Goal: Task Accomplishment & Management: Manage account settings

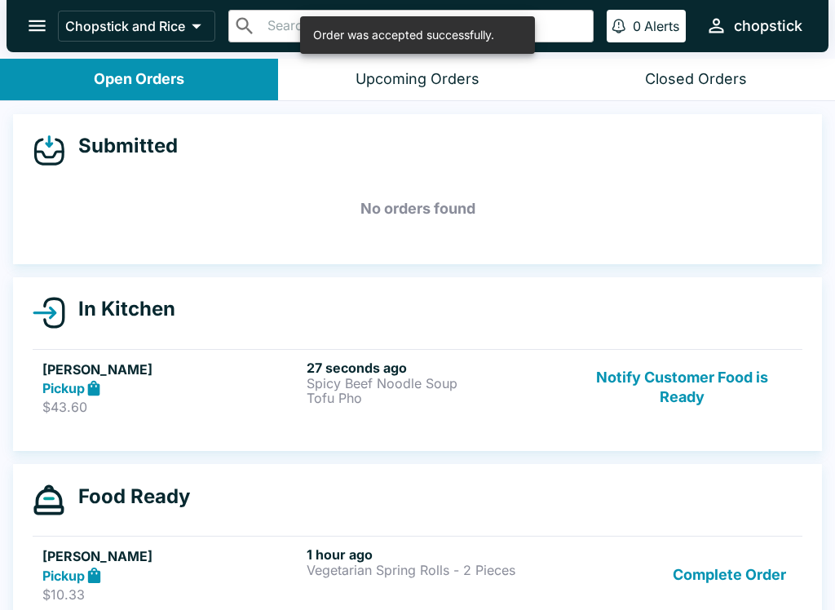
click at [404, 392] on p "Tofu Pho" at bounding box center [436, 398] width 258 height 15
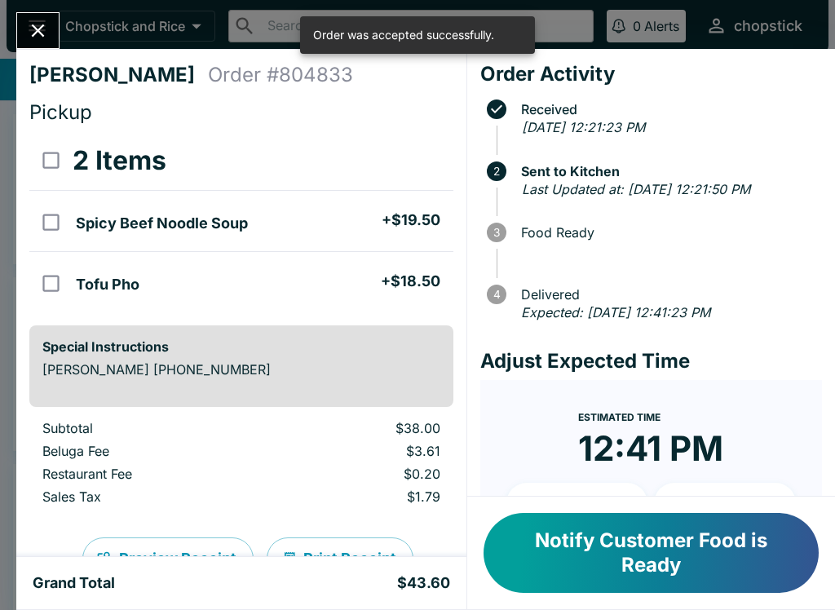
click at [325, 397] on div "Special Instructions [PERSON_NAME] [PHONE_NUMBER]" at bounding box center [241, 366] width 424 height 82
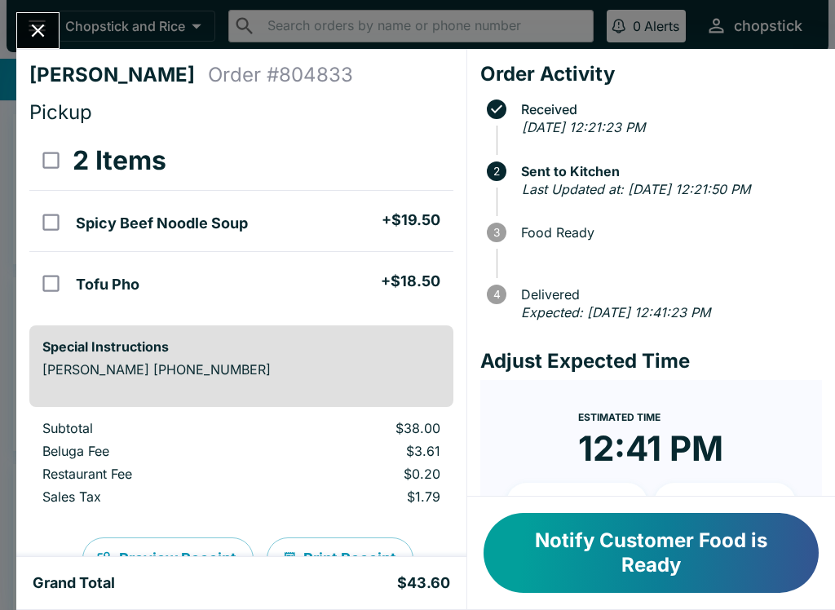
click at [27, 20] on icon "Close" at bounding box center [38, 31] width 22 height 22
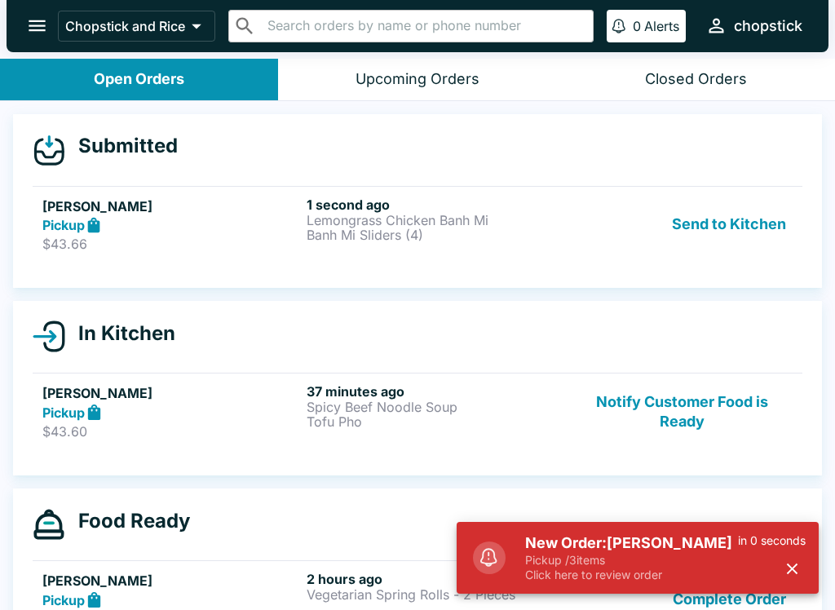
click at [715, 223] on button "Send to Kitchen" at bounding box center [728, 225] width 127 height 56
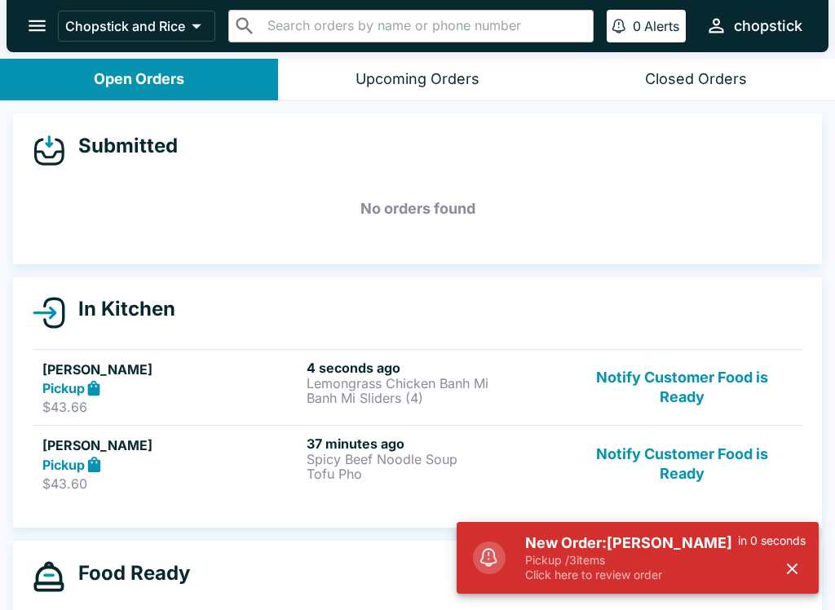
click at [422, 374] on h6 "4 seconds ago" at bounding box center [436, 368] width 258 height 16
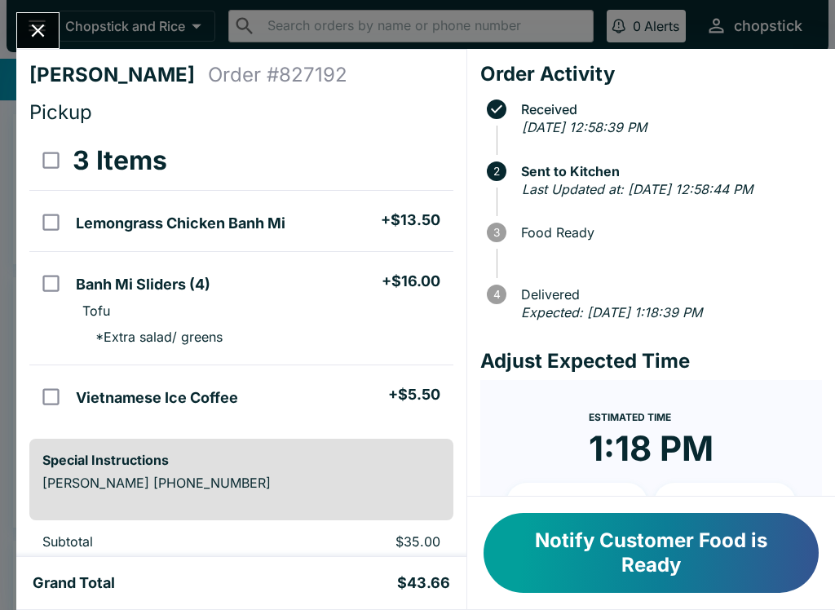
click at [27, 23] on icon "Close" at bounding box center [38, 31] width 22 height 22
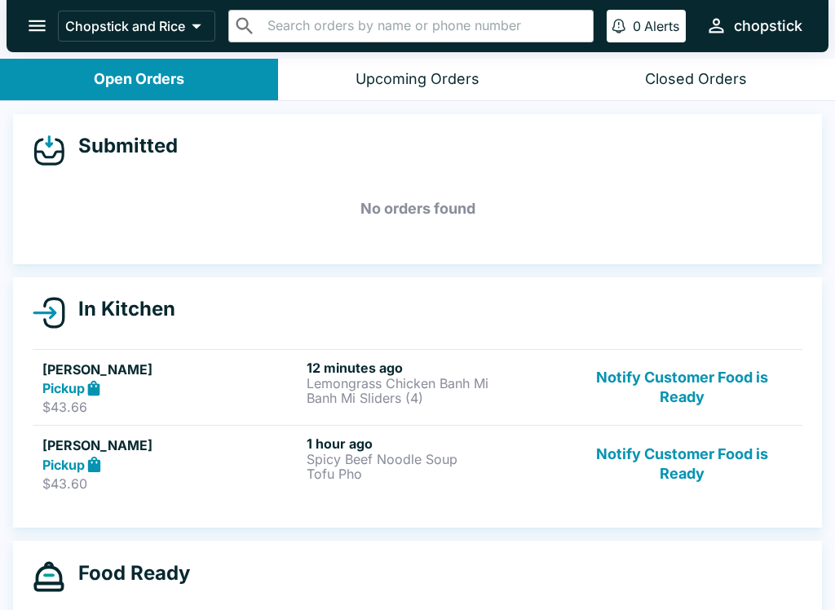
click at [401, 374] on h6 "12 minutes ago" at bounding box center [436, 368] width 258 height 16
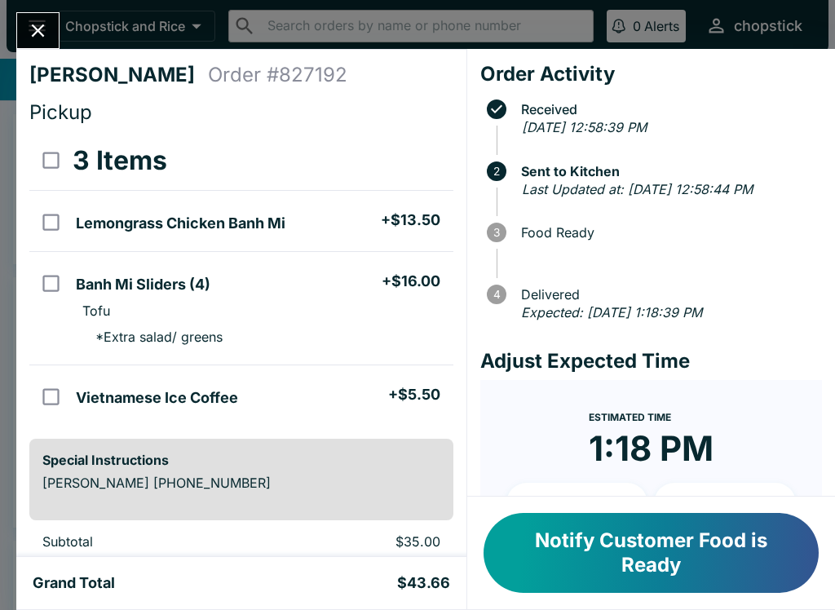
click at [41, 39] on icon "Close" at bounding box center [38, 31] width 22 height 22
